Goal: Task Accomplishment & Management: Manage account settings

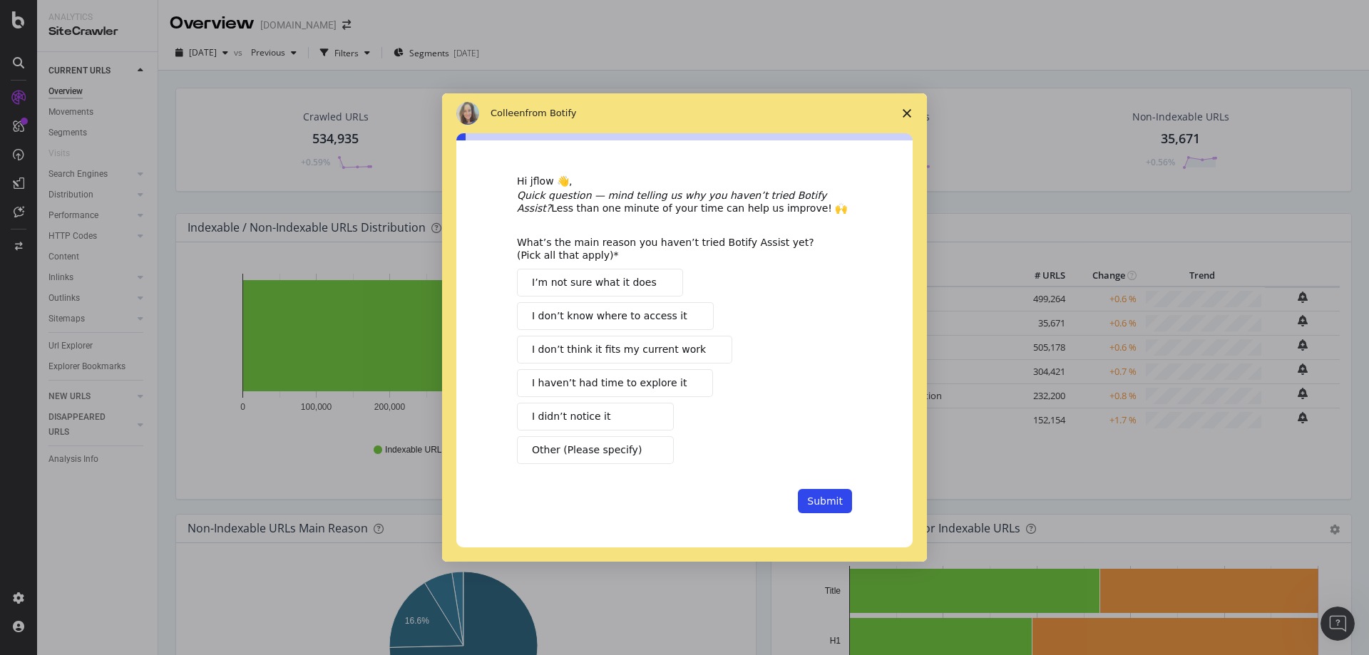
click at [905, 116] on icon "Close survey" at bounding box center [907, 113] width 9 height 9
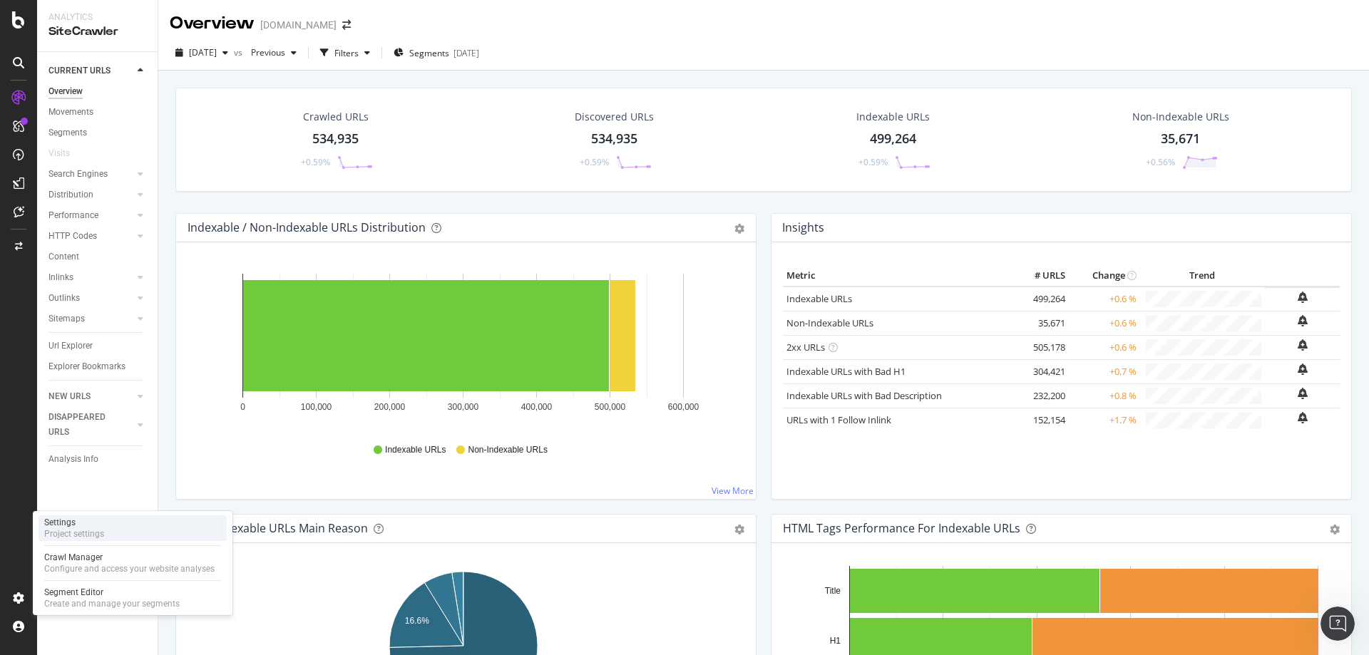
click at [61, 539] on div "Project settings" at bounding box center [74, 533] width 60 height 11
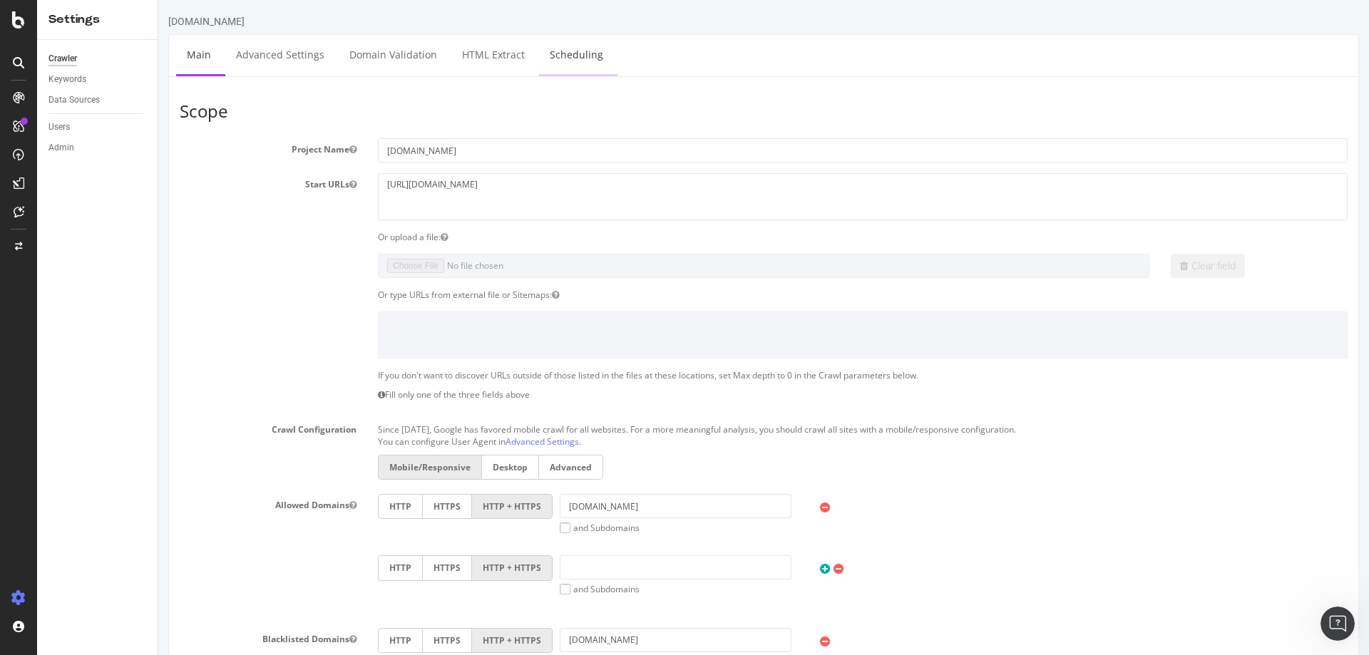
click at [575, 61] on link "Scheduling" at bounding box center [576, 54] width 75 height 39
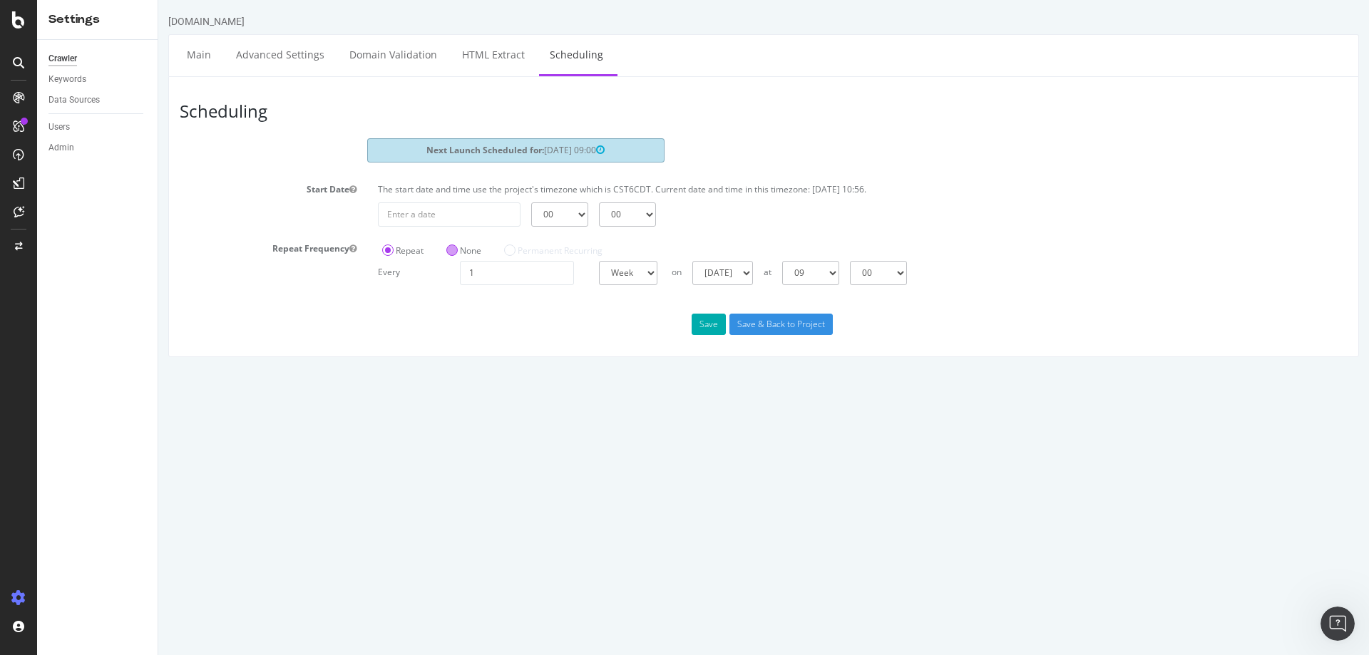
click at [461, 255] on label "None" at bounding box center [463, 251] width 35 height 12
click at [158, 0] on input "None" at bounding box center [158, 0] width 0 height 0
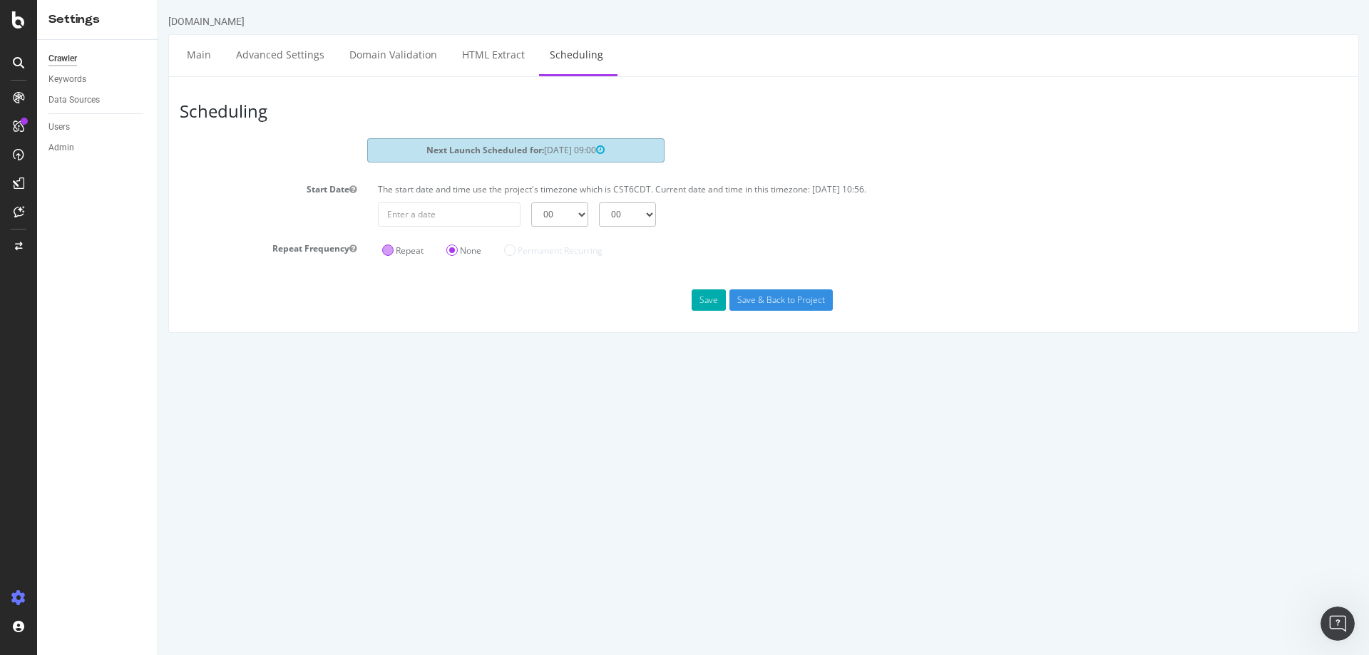
click at [389, 255] on label "Repeat" at bounding box center [402, 251] width 41 height 12
click at [158, 0] on input "Repeat" at bounding box center [158, 0] width 0 height 0
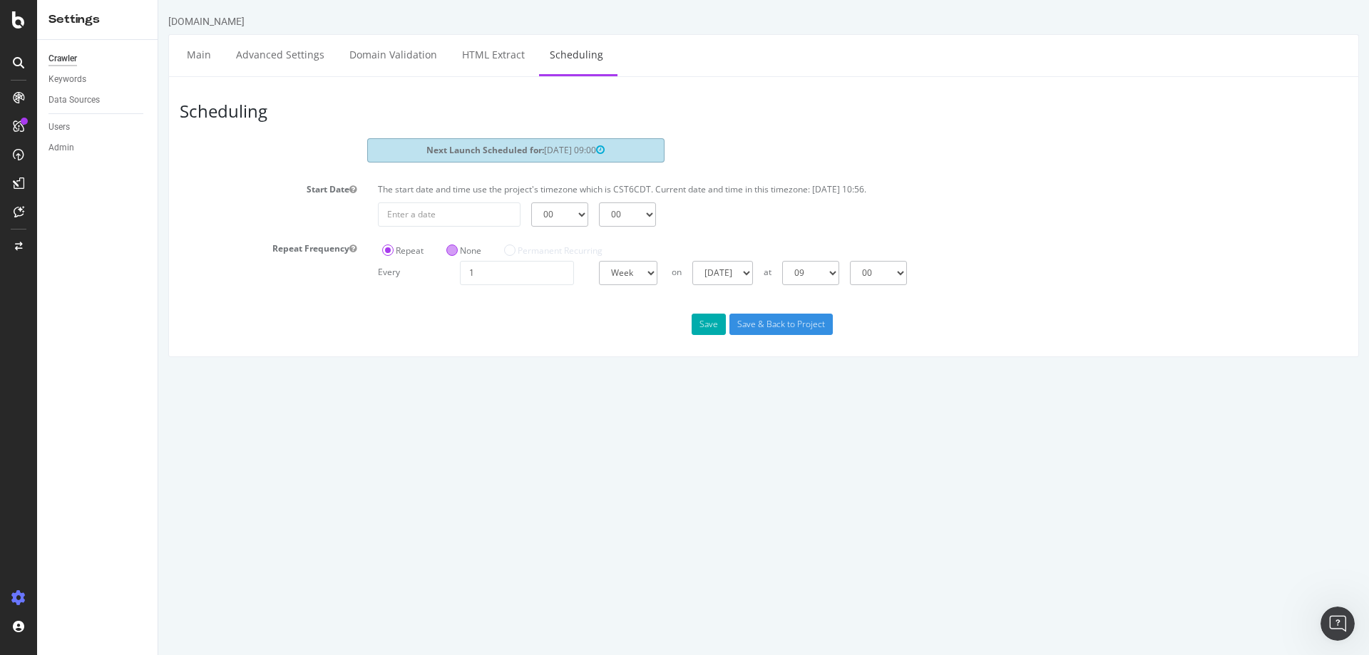
click at [464, 253] on label "None" at bounding box center [463, 251] width 35 height 12
click at [158, 0] on input "None" at bounding box center [158, 0] width 0 height 0
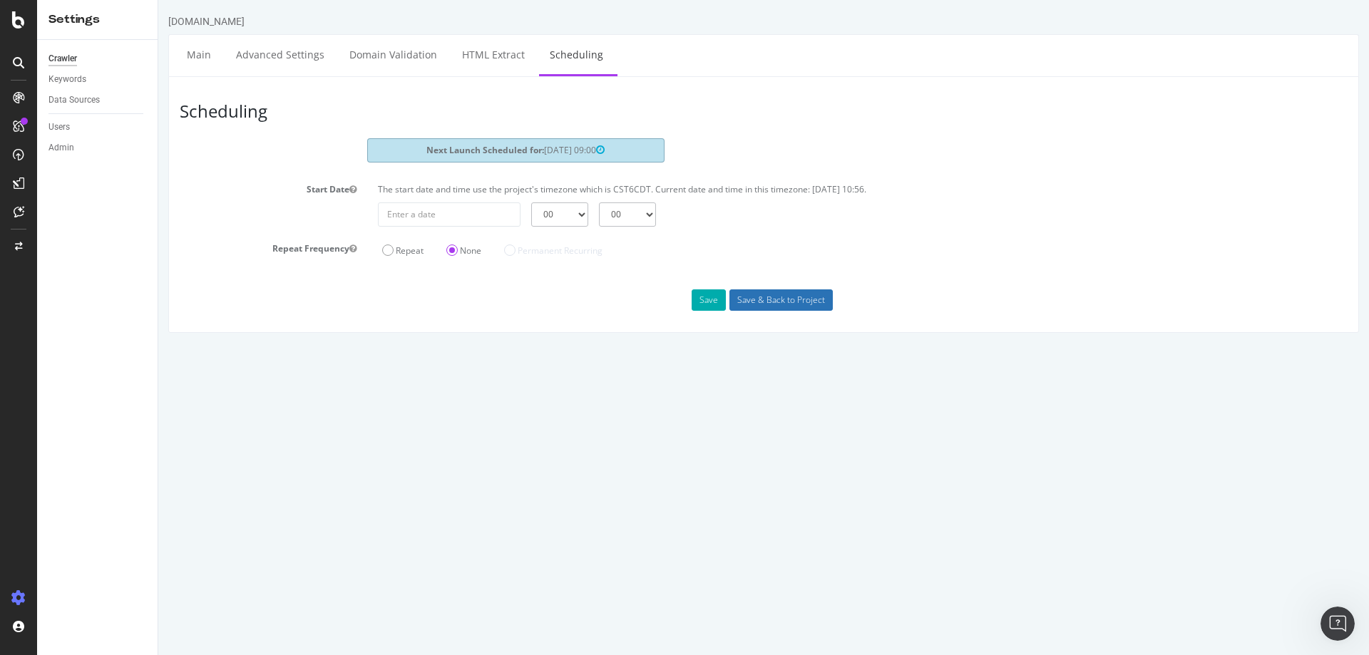
click at [750, 302] on input "Save & Back to Project" at bounding box center [780, 299] width 103 height 21
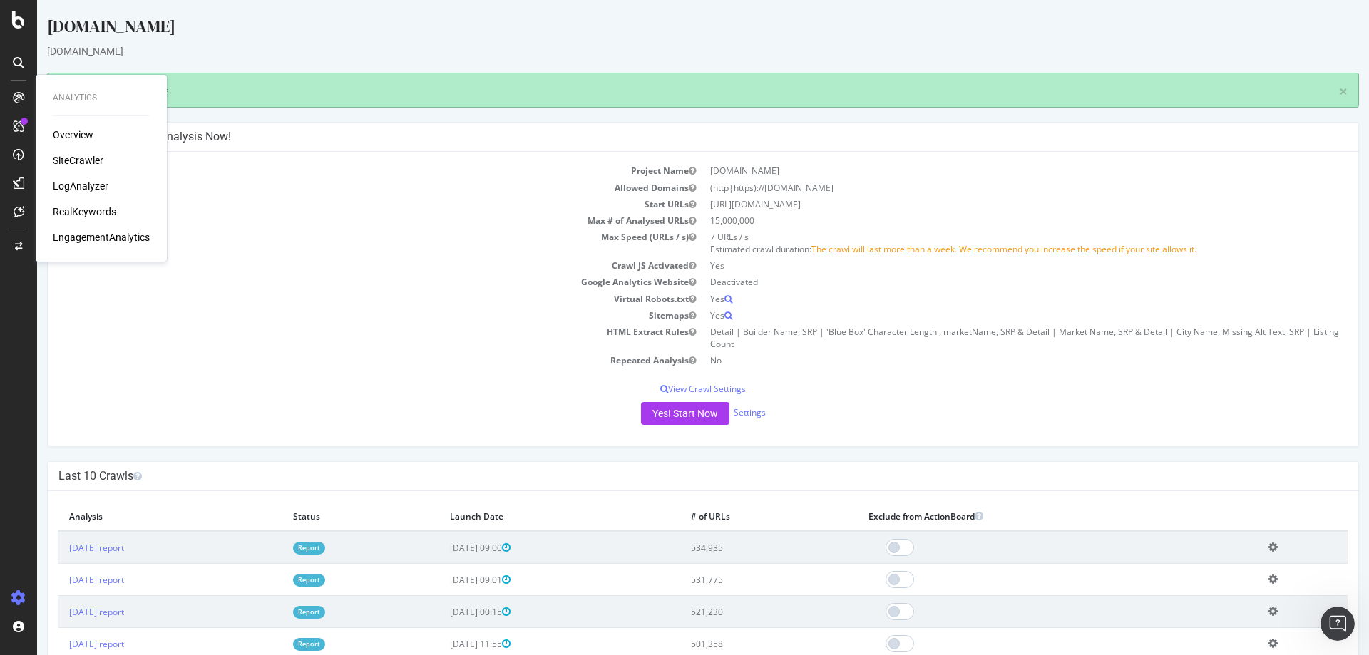
click at [78, 134] on div "Overview" at bounding box center [73, 135] width 41 height 14
